Goal: Information Seeking & Learning: Learn about a topic

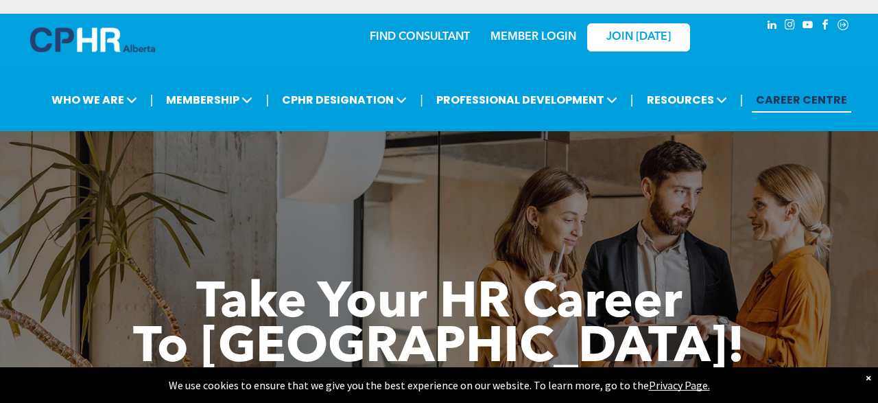
click at [865, 379] on div "×" at bounding box center [867, 377] width 5 height 14
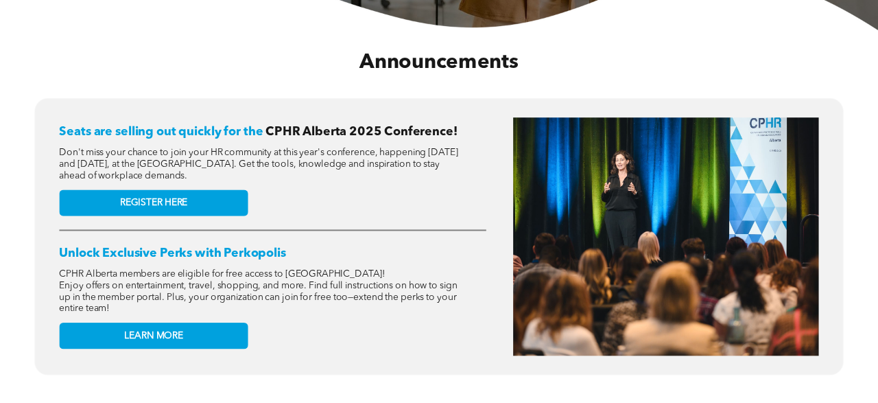
scroll to position [484, 0]
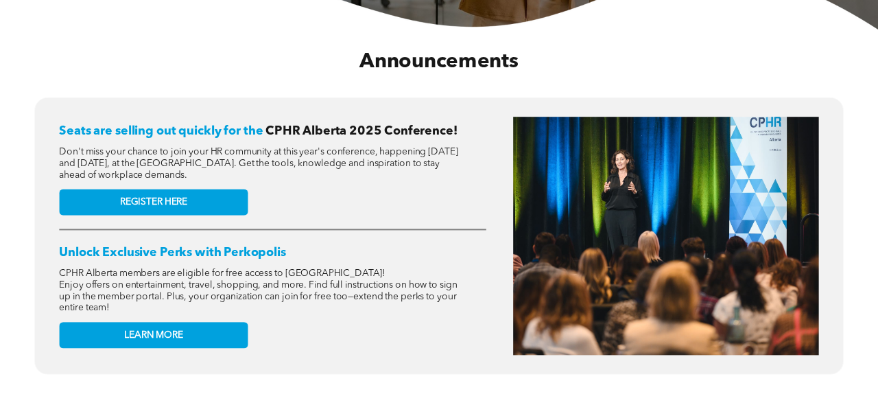
click at [152, 133] on span "Seats are selling out quickly for the" at bounding box center [161, 131] width 204 height 12
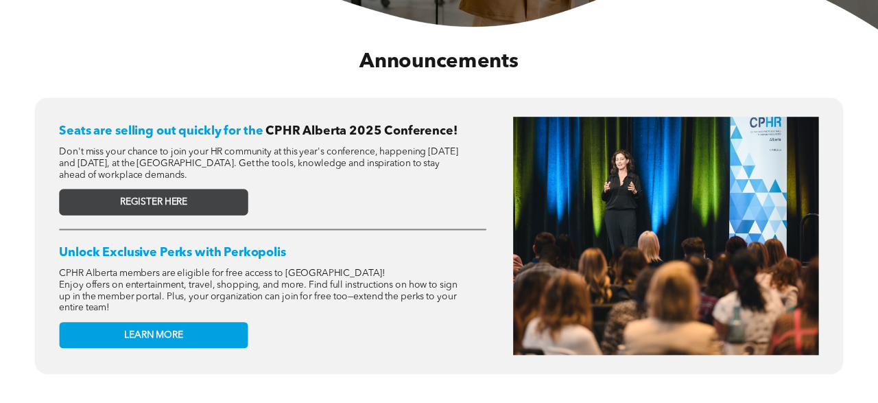
click at [182, 191] on link "REGISTER HERE" at bounding box center [153, 202] width 189 height 26
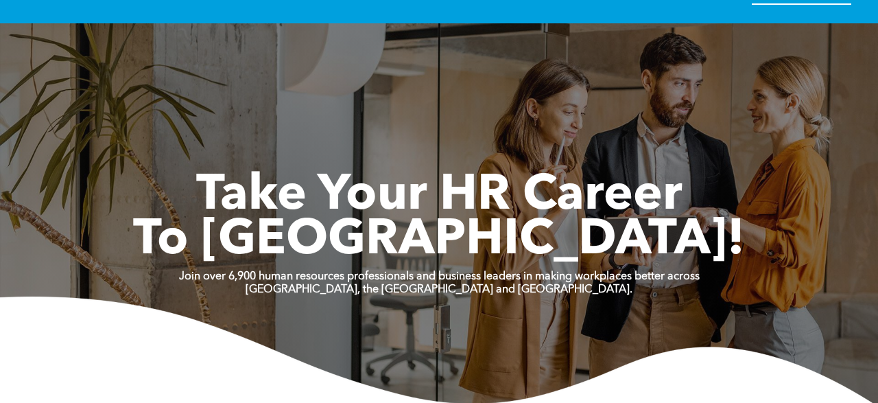
scroll to position [0, 0]
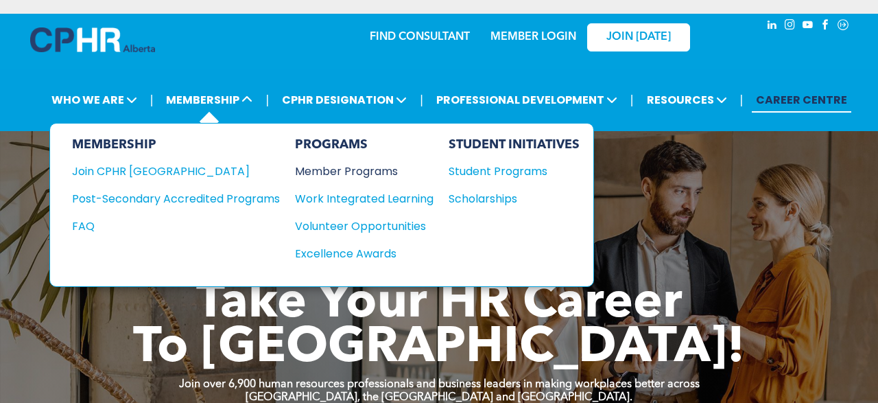
click at [320, 167] on div "Member Programs" at bounding box center [357, 171] width 125 height 17
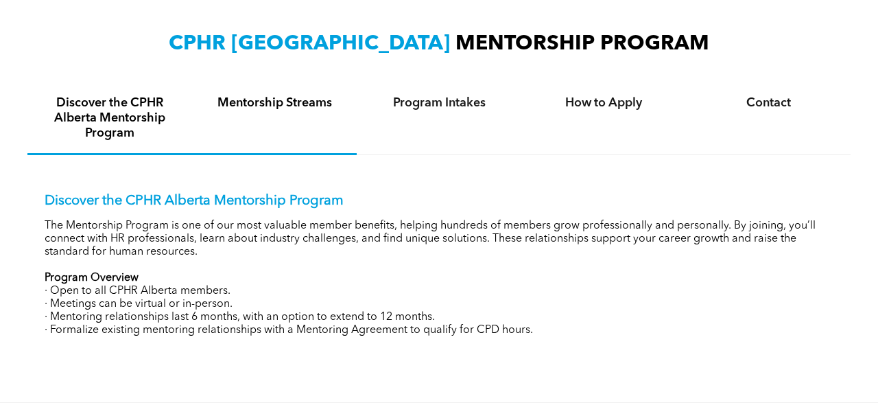
scroll to position [437, 0]
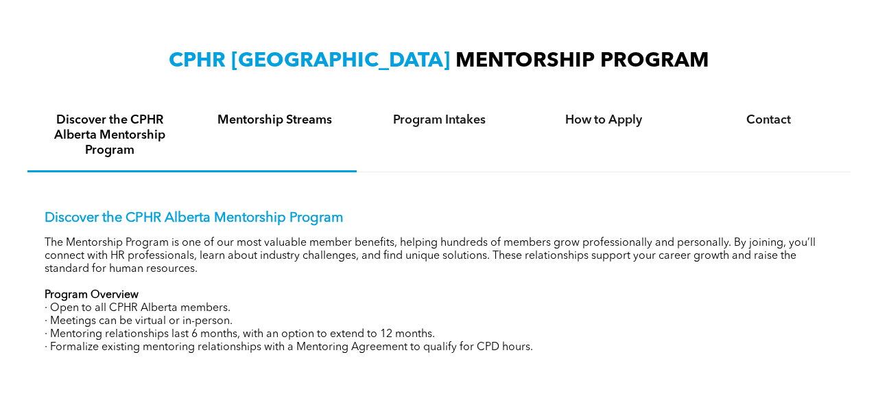
click at [300, 128] on div "Mentorship Streams" at bounding box center [274, 136] width 165 height 72
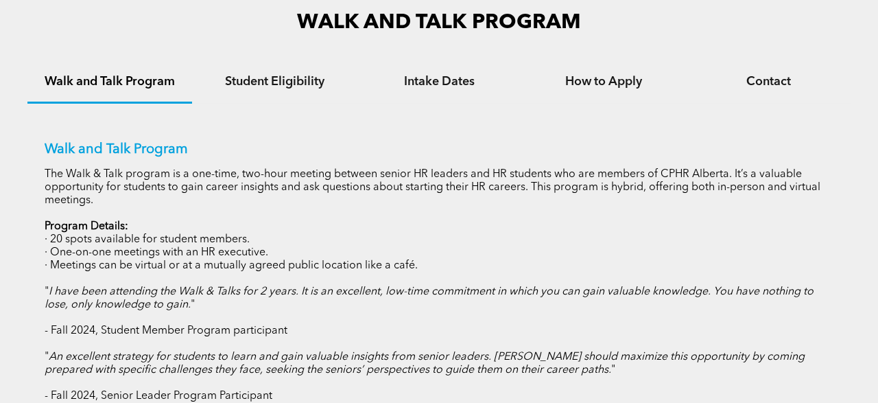
scroll to position [0, 0]
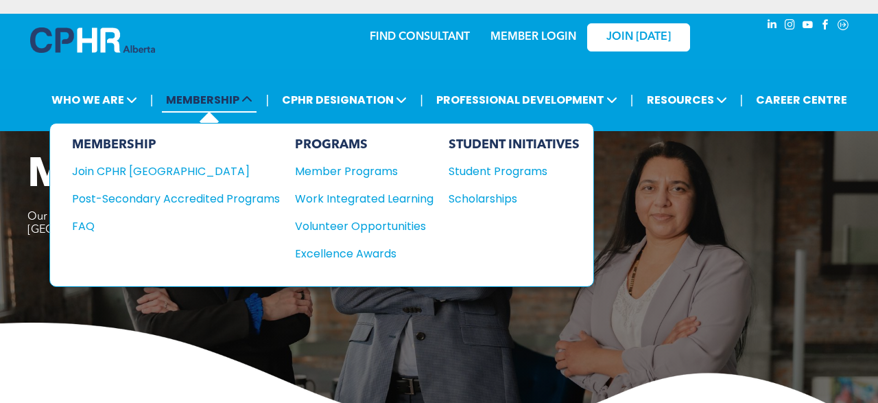
click at [200, 104] on span "MEMBERSHIP" at bounding box center [209, 99] width 95 height 25
click at [91, 219] on div "FAQ" at bounding box center [165, 225] width 187 height 17
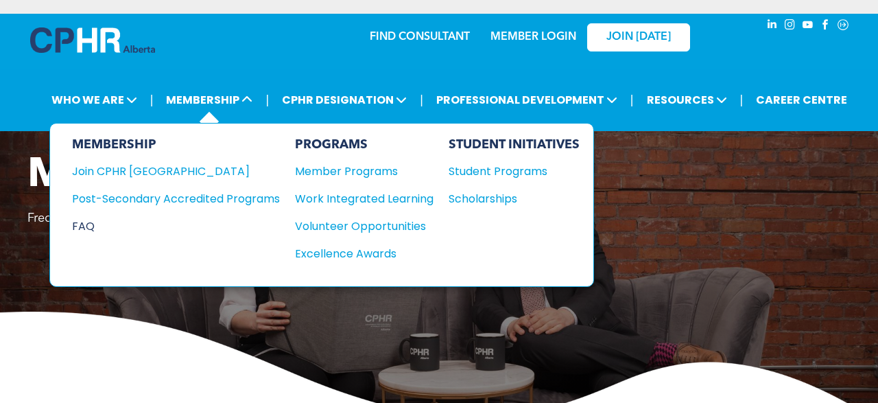
click at [91, 221] on div "FAQ" at bounding box center [165, 225] width 187 height 17
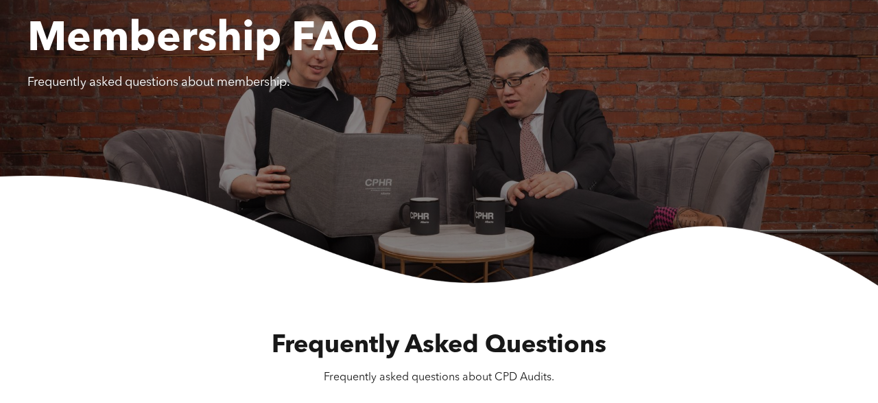
scroll to position [34, 0]
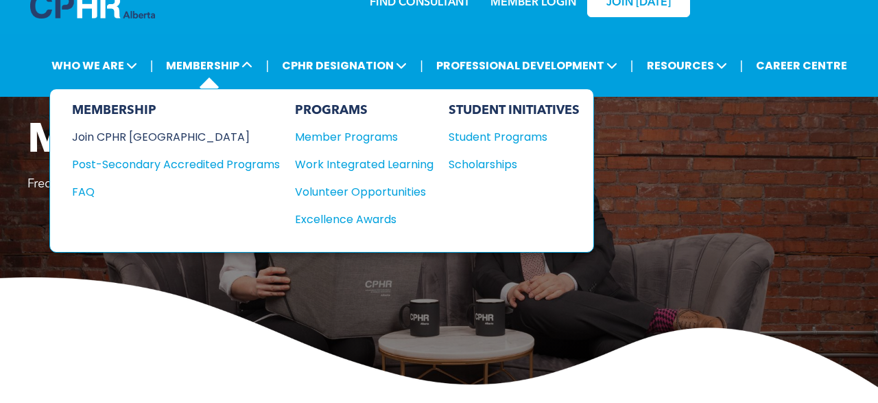
click at [135, 128] on div "Join CPHR [GEOGRAPHIC_DATA]" at bounding box center [165, 136] width 187 height 17
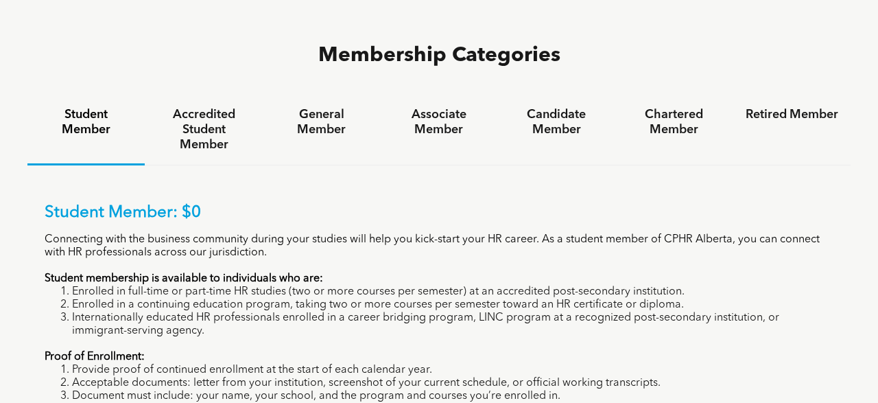
scroll to position [878, 0]
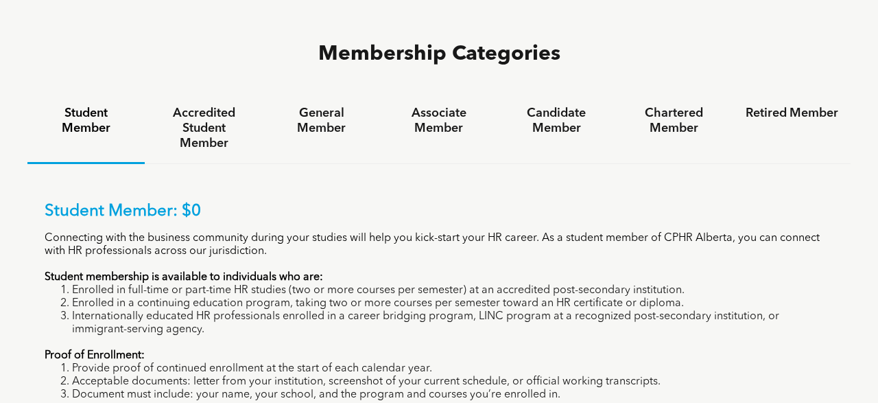
click at [252, 232] on p "Connecting with the business community during your studies will help you kick-s…" at bounding box center [439, 245] width 789 height 26
click at [320, 100] on div "General Member" at bounding box center [321, 128] width 117 height 71
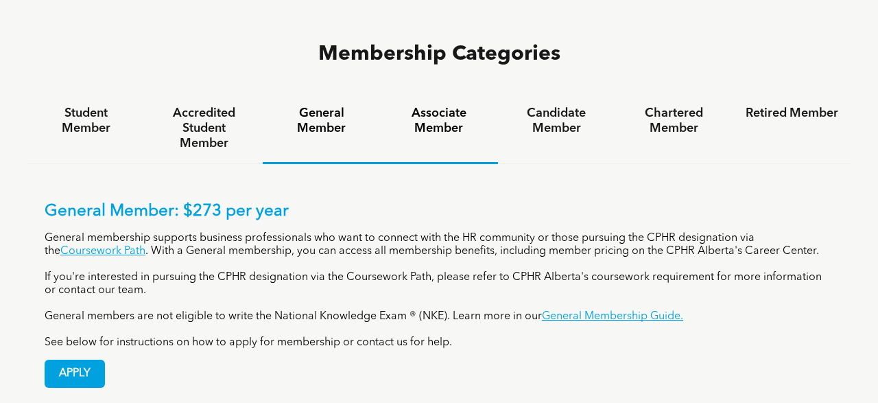
click at [434, 106] on h4 "Associate Member" at bounding box center [438, 121] width 93 height 30
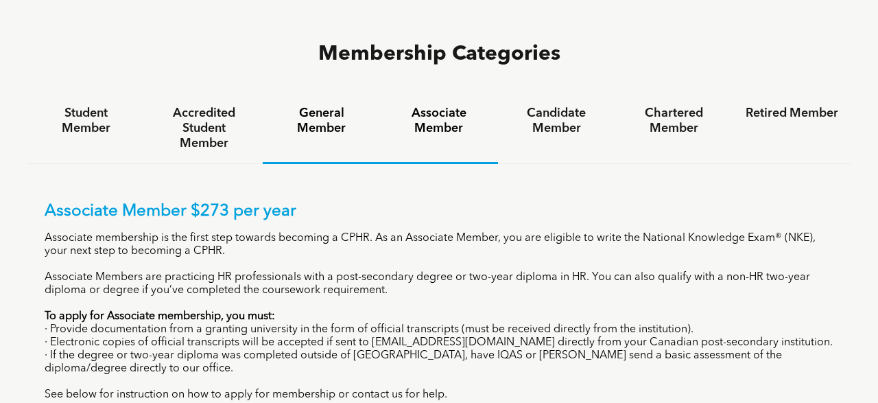
click at [323, 106] on h4 "General Member" at bounding box center [321, 121] width 93 height 30
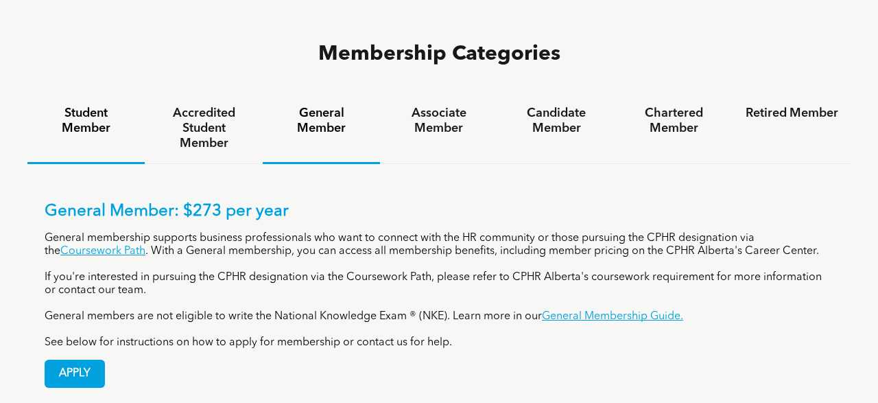
click at [99, 102] on div "Student Member" at bounding box center [85, 128] width 117 height 71
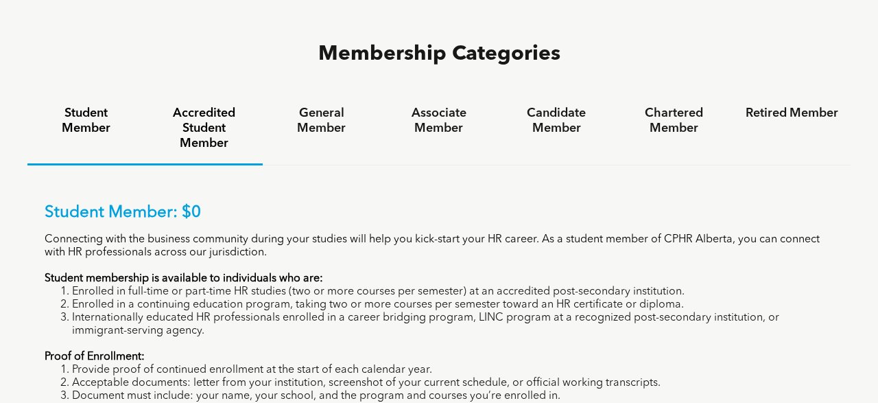
click at [180, 106] on h4 "Accredited Student Member" at bounding box center [203, 128] width 93 height 45
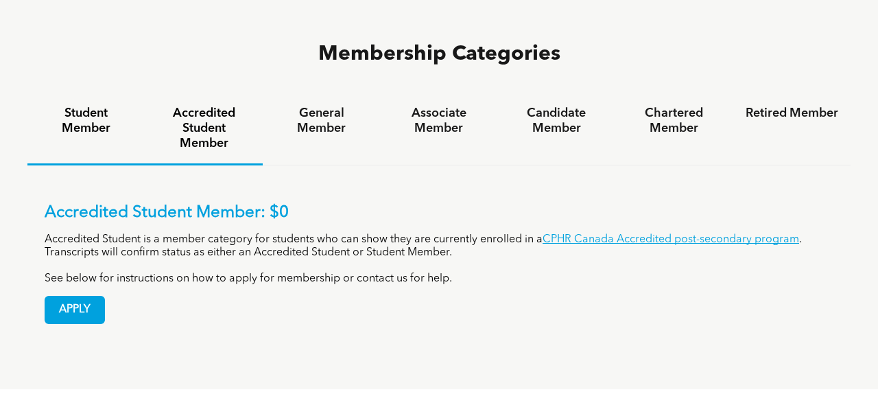
click at [90, 106] on h4 "Student Member" at bounding box center [86, 121] width 93 height 30
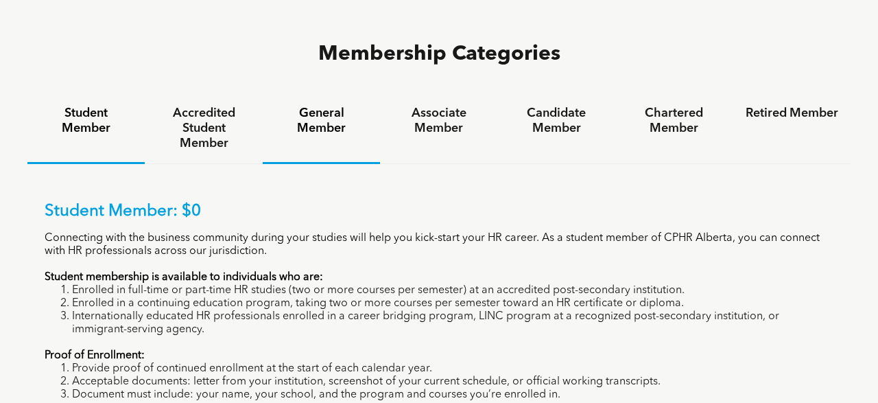
click at [359, 106] on h4 "General Member" at bounding box center [321, 121] width 93 height 30
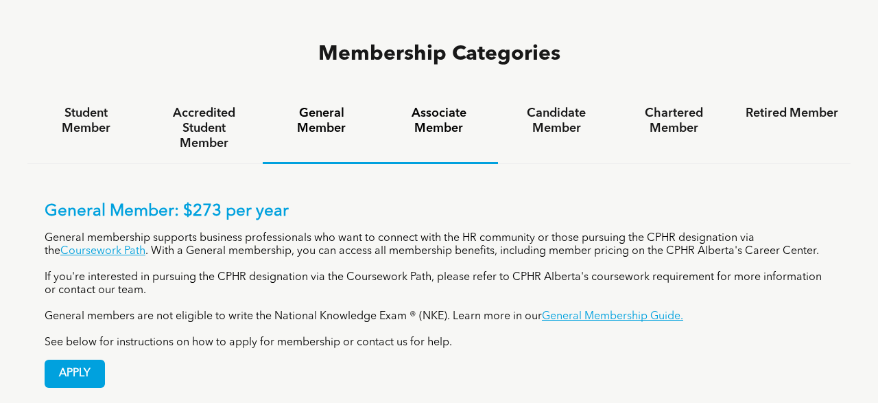
click at [405, 106] on h4 "Associate Member" at bounding box center [438, 121] width 93 height 30
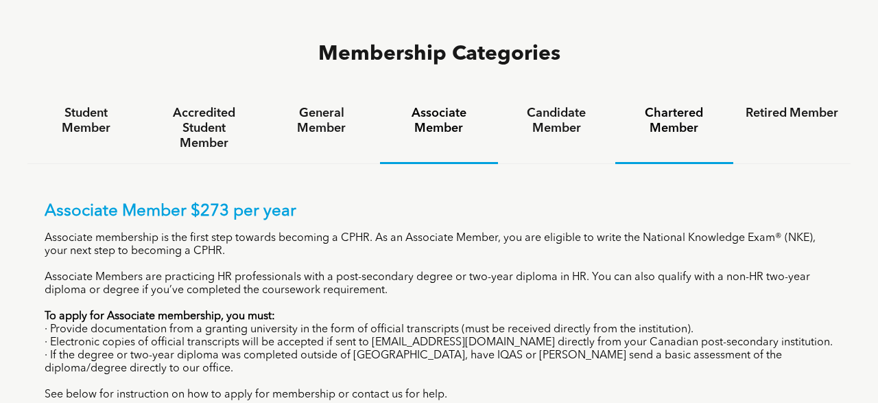
click at [659, 106] on h4 "Chartered Member" at bounding box center [673, 121] width 93 height 30
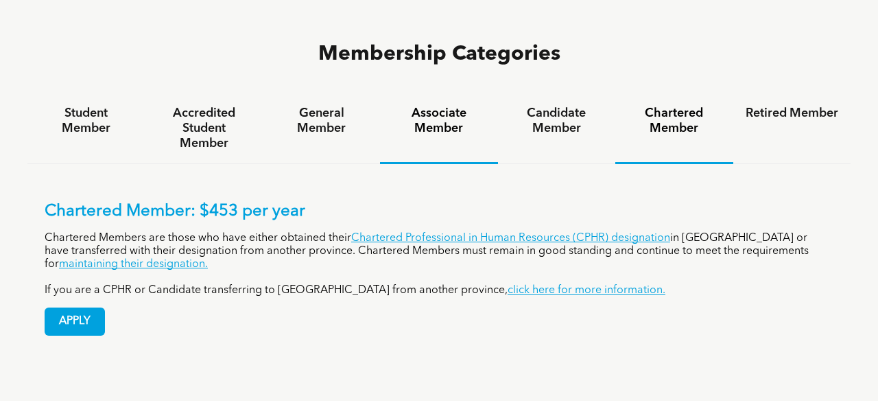
click at [466, 106] on h4 "Associate Member" at bounding box center [438, 121] width 93 height 30
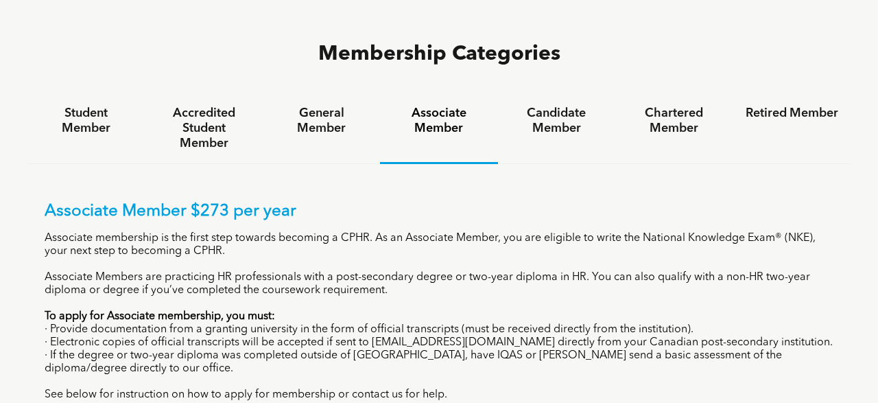
click at [408, 310] on p "To apply for Associate membership, you must:" at bounding box center [439, 316] width 789 height 13
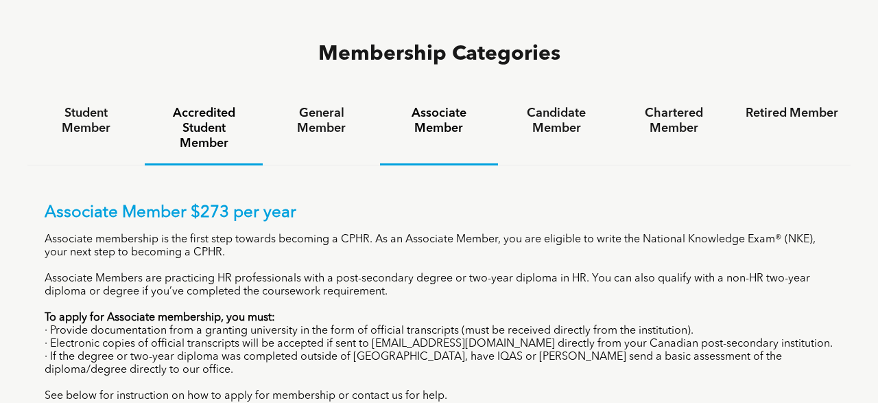
click at [248, 106] on h4 "Accredited Student Member" at bounding box center [203, 128] width 93 height 45
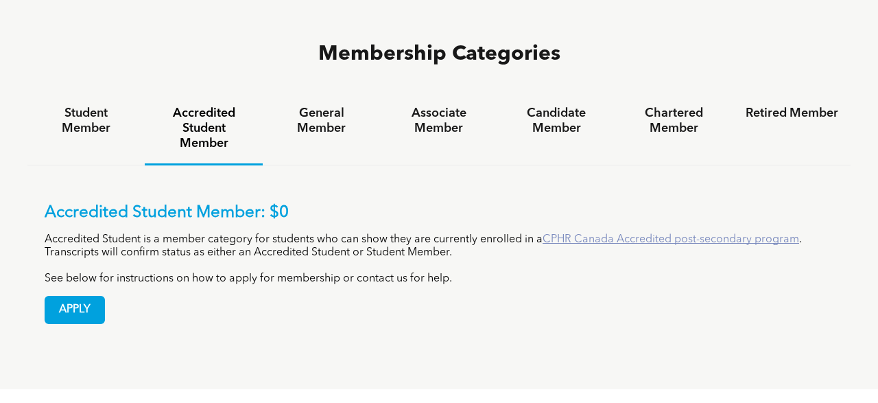
click at [708, 234] on link "CPHR Canada Accredited post-secondary program" at bounding box center [670, 239] width 256 height 11
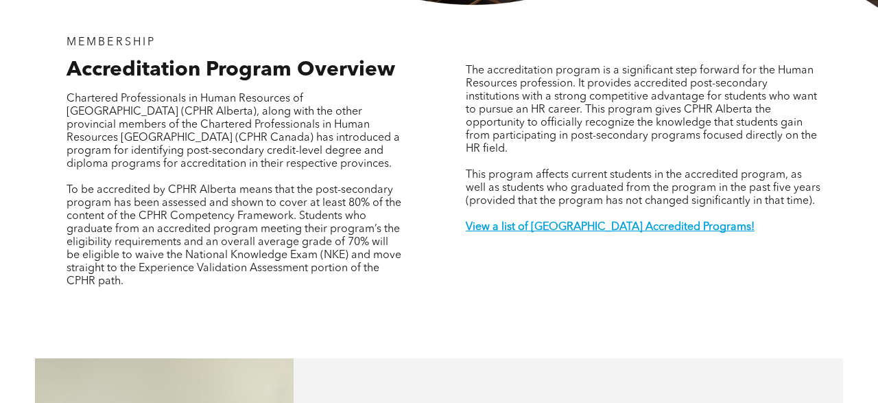
scroll to position [439, 0]
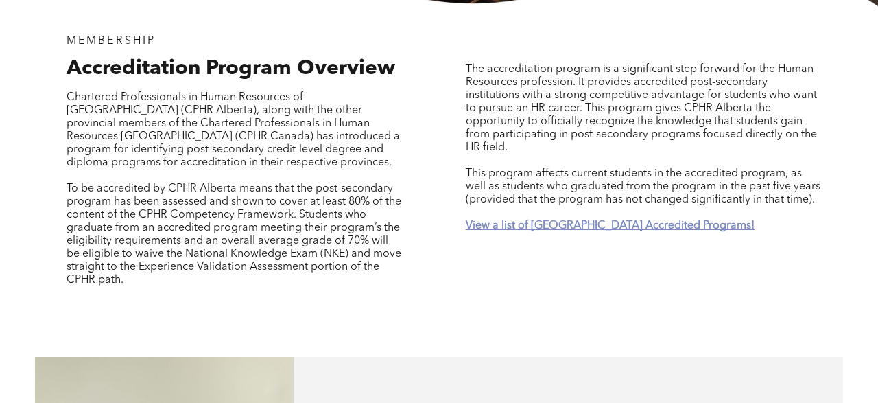
click at [590, 220] on strong "View a list of [GEOGRAPHIC_DATA] Accredited Programs!" at bounding box center [610, 225] width 289 height 11
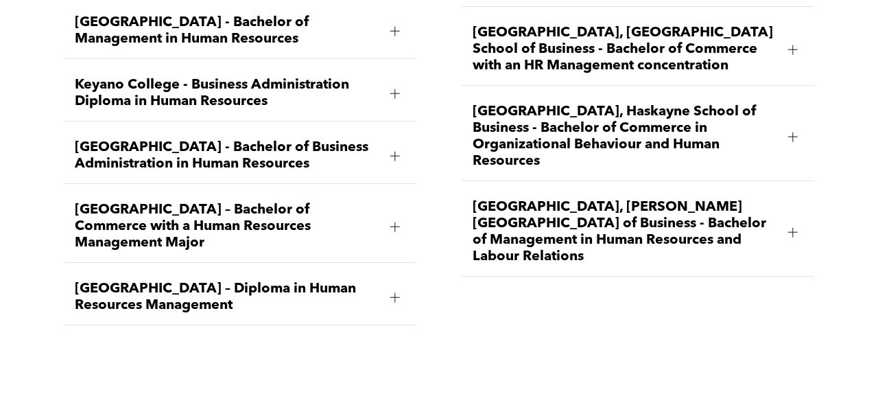
scroll to position [2041, 0]
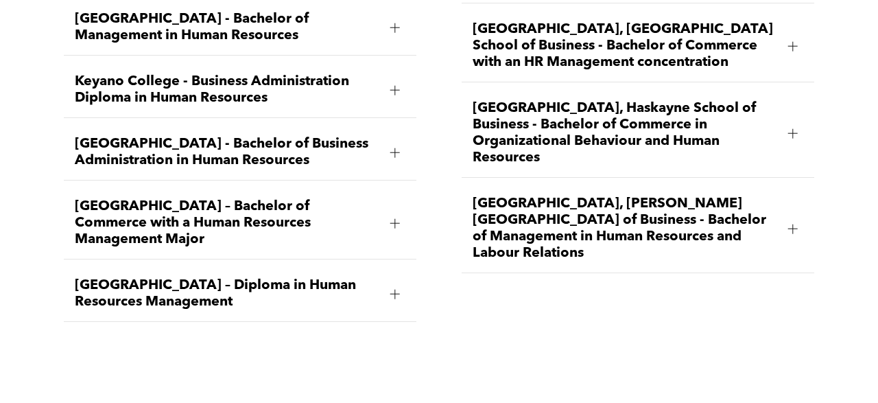
click at [700, 132] on span "[GEOGRAPHIC_DATA], Haskayne School of Business - Bachelor of Commerce in Organi…" at bounding box center [624, 133] width 304 height 66
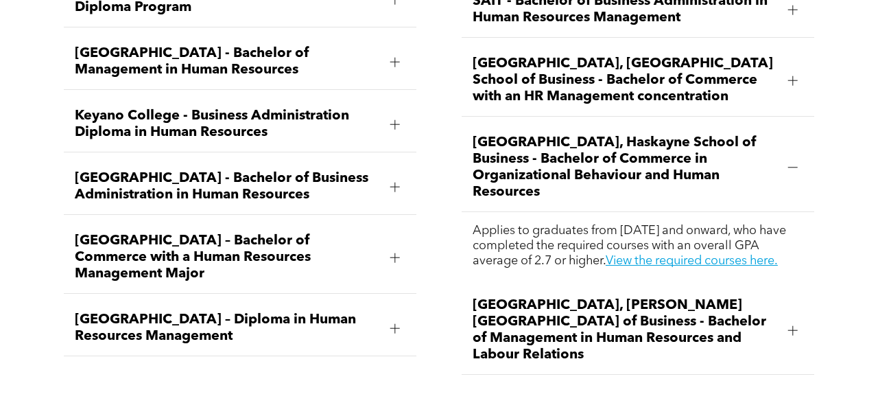
scroll to position [1999, 0]
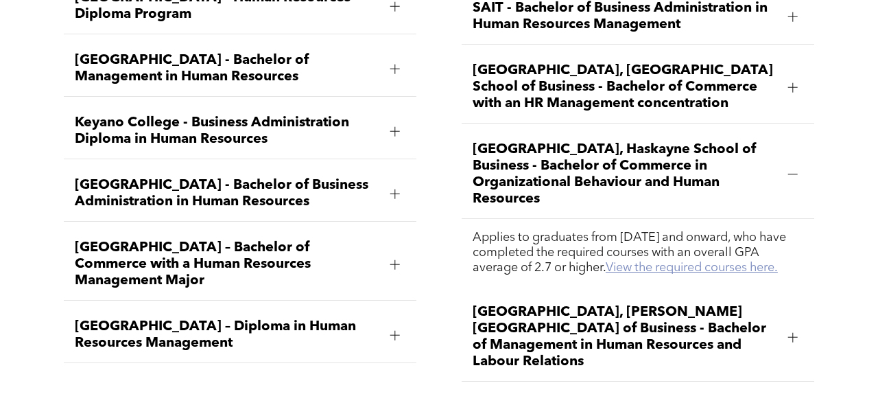
click at [657, 274] on link "View the required courses here." at bounding box center [691, 267] width 172 height 12
click at [695, 274] on link "View the required courses here." at bounding box center [691, 267] width 172 height 12
